Goal: Task Accomplishment & Management: Use online tool/utility

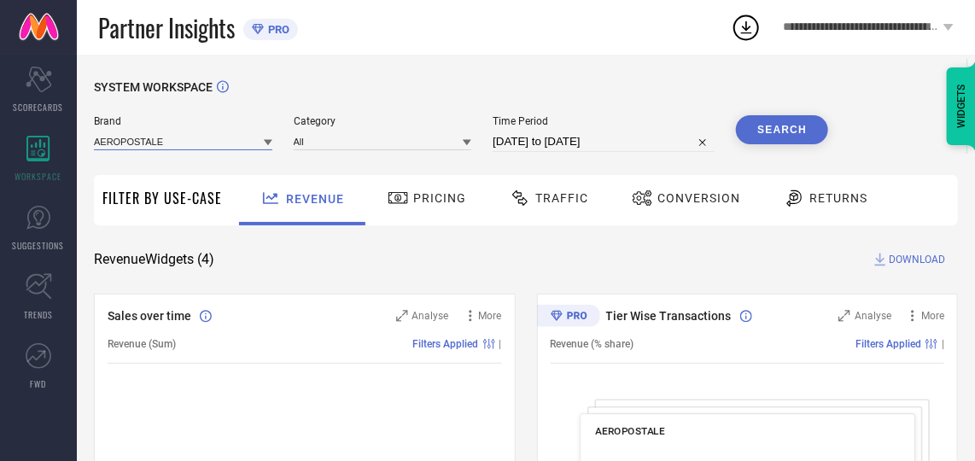
click at [177, 149] on input at bounding box center [183, 141] width 178 height 18
type input "fl"
click at [172, 161] on span "FLYING MACHINE" at bounding box center [143, 165] width 82 height 12
click at [319, 144] on input at bounding box center [383, 141] width 178 height 18
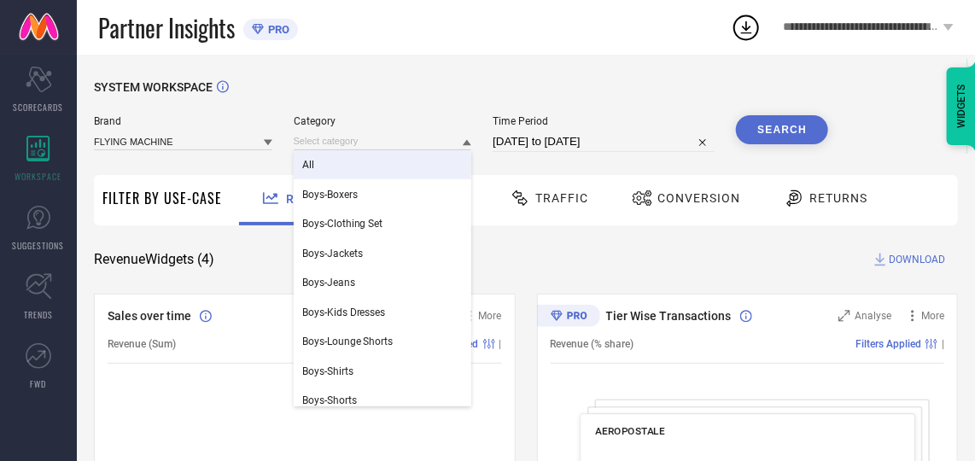
click at [337, 166] on div "All" at bounding box center [383, 164] width 178 height 29
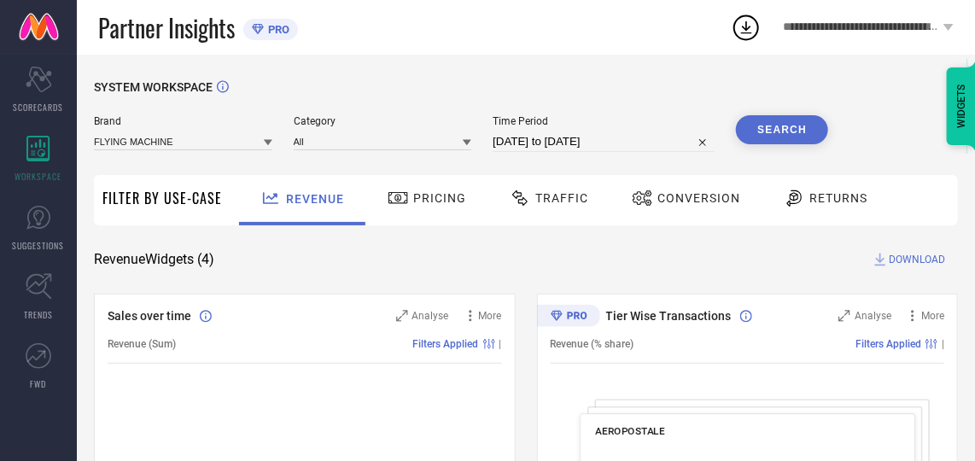
select select "7"
select select "2025"
select select "8"
select select "2025"
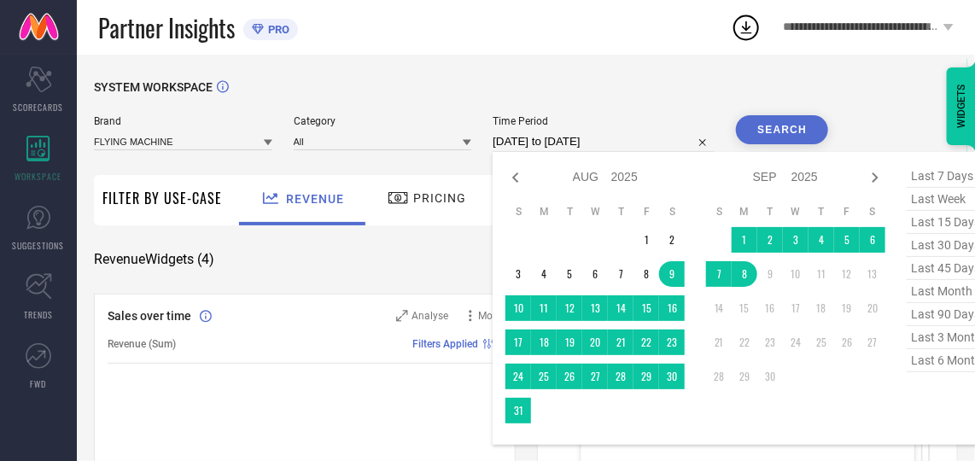
click at [648, 140] on input "[DATE] to [DATE]" at bounding box center [604, 141] width 222 height 20
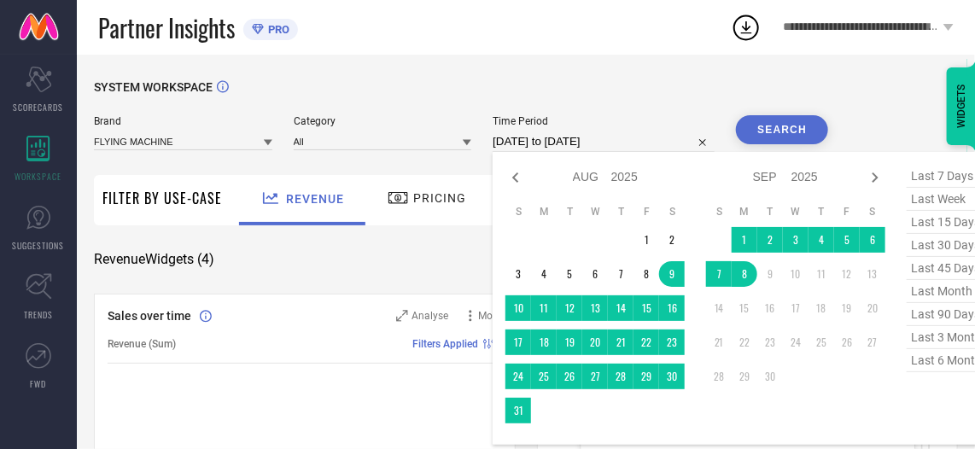
click at [762, 135] on button "Search" at bounding box center [782, 129] width 92 height 29
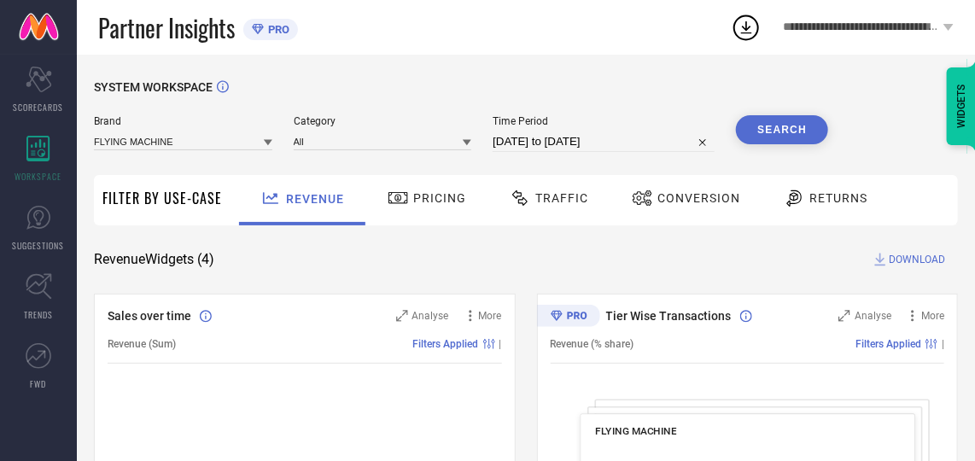
click at [653, 190] on div "Conversion" at bounding box center [686, 198] width 117 height 29
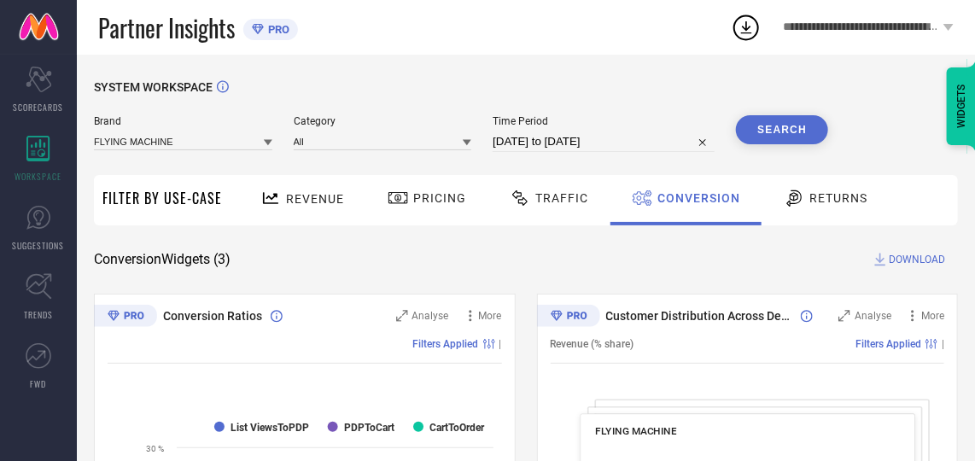
click at [923, 262] on span "DOWNLOAD" at bounding box center [917, 259] width 56 height 17
click at [666, 88] on div "SYSTEM WORKSPACE" at bounding box center [526, 97] width 864 height 35
